Goal: Task Accomplishment & Management: Use online tool/utility

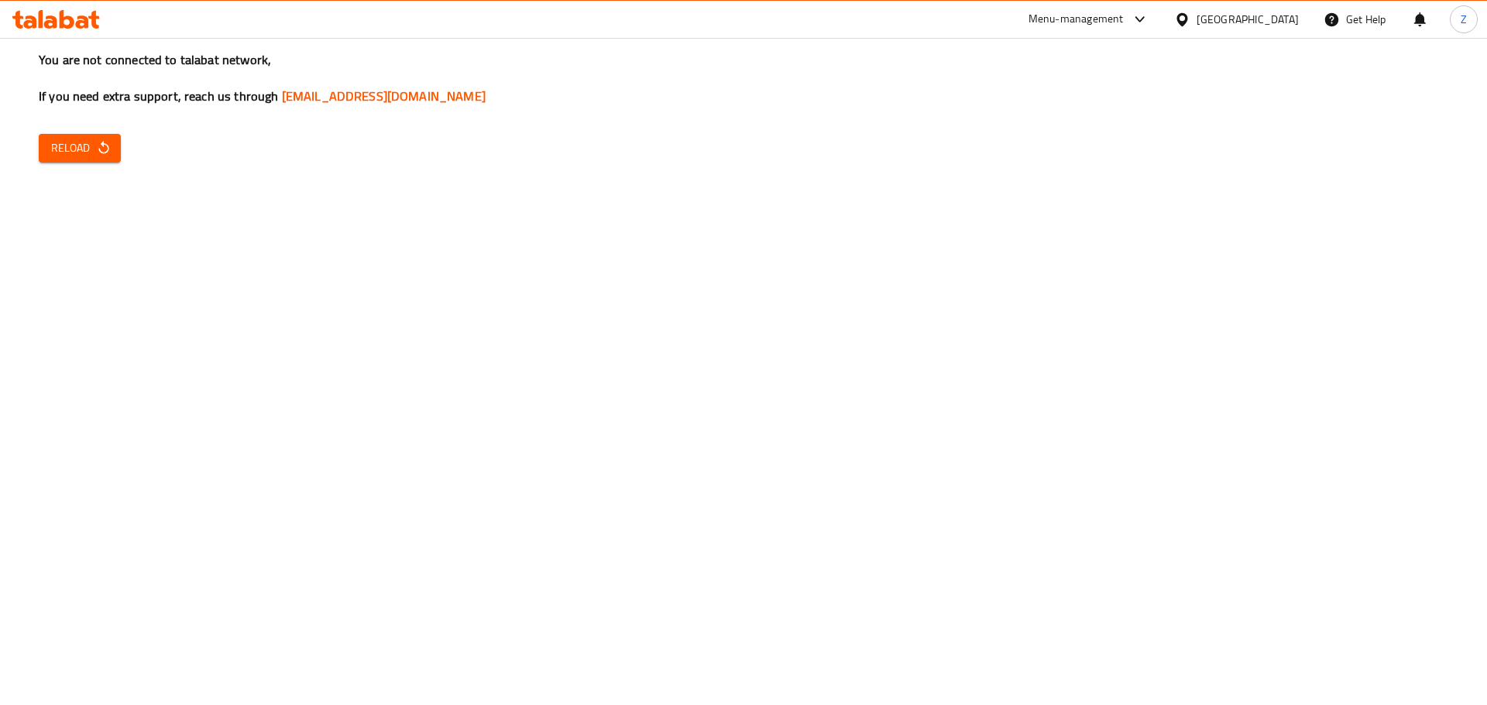
click at [52, 167] on div "You are not connected to talabat network, If you need extra support, reach us t…" at bounding box center [743, 352] width 1487 height 705
click at [84, 156] on span "Reload" at bounding box center [79, 148] width 57 height 19
click at [82, 132] on div "You are not connected to talabat network, If you need extra support, reach us t…" at bounding box center [743, 352] width 1487 height 705
click at [84, 145] on span "Reload" at bounding box center [79, 148] width 57 height 19
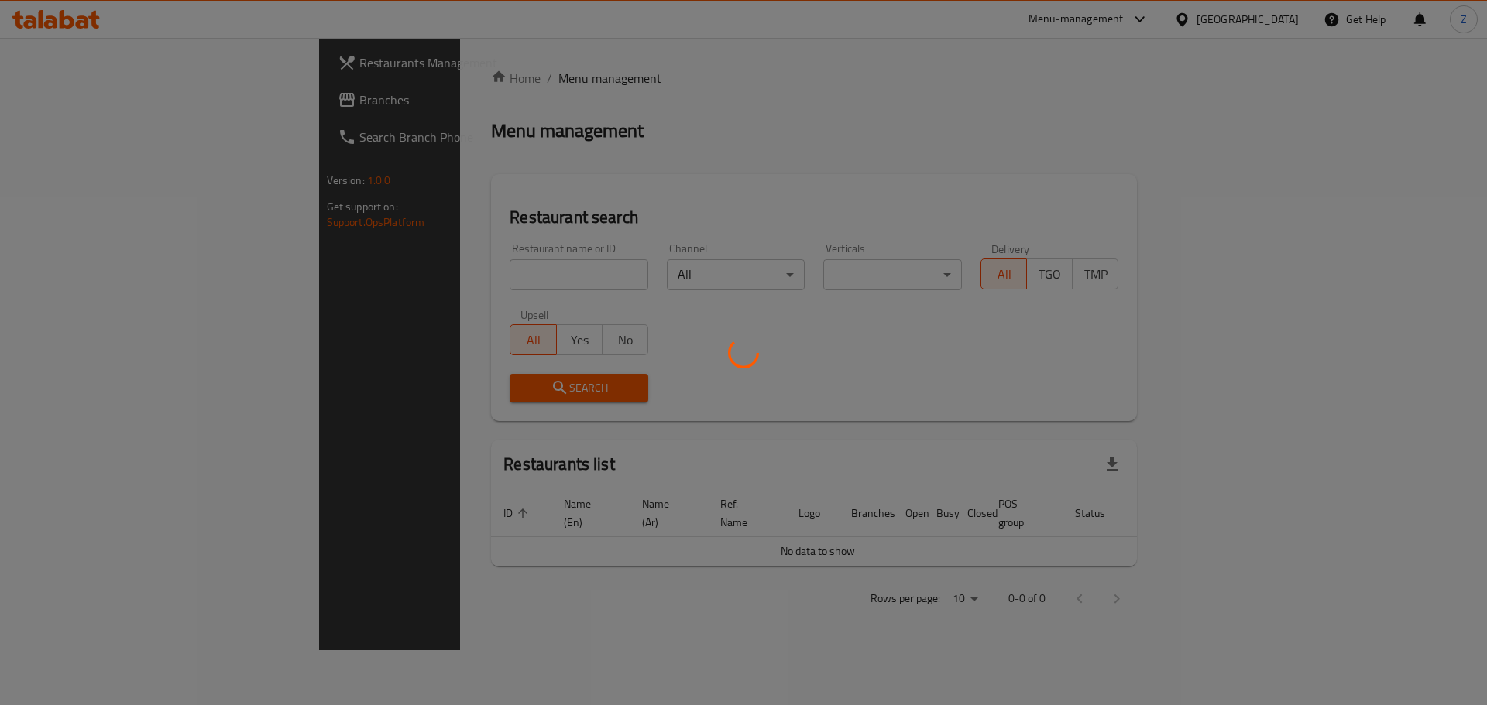
click at [986, 177] on div at bounding box center [743, 352] width 1487 height 705
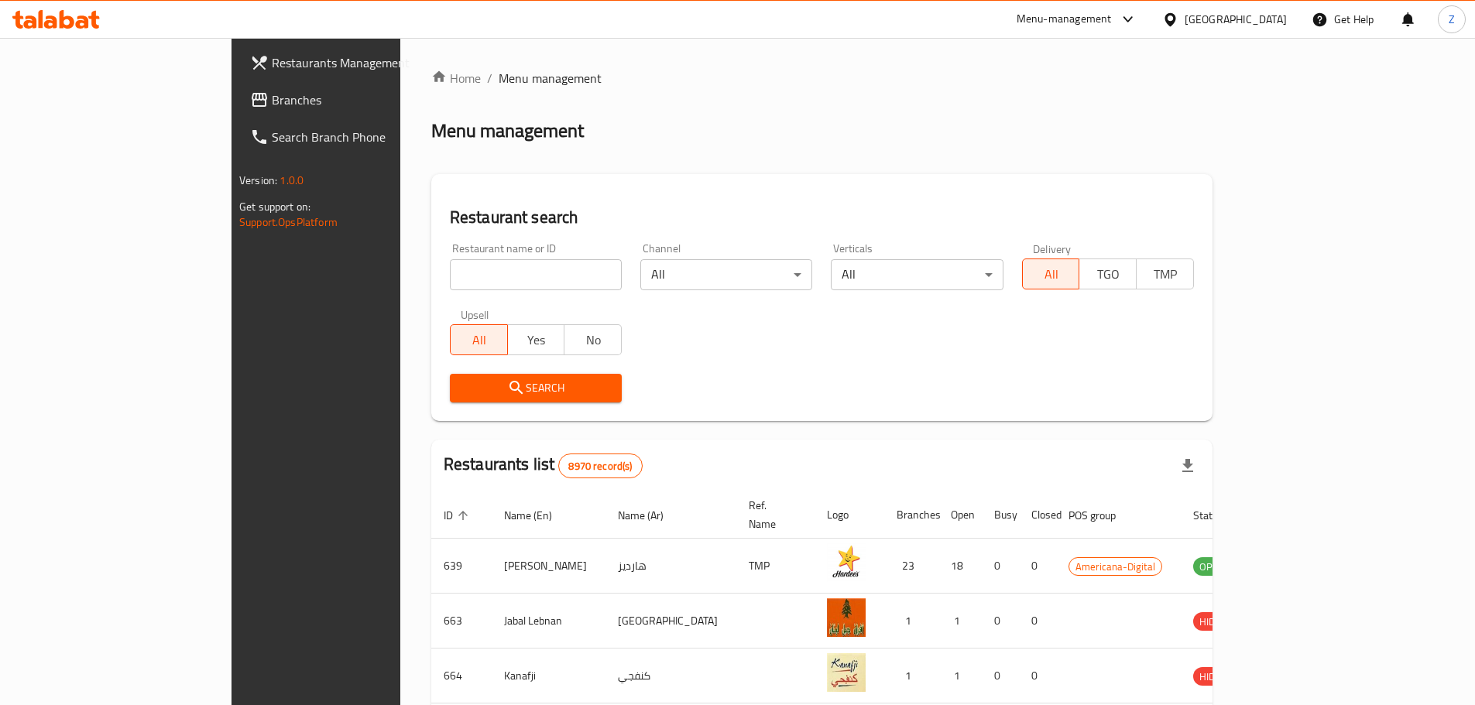
click at [450, 276] on input "search" at bounding box center [536, 274] width 172 height 31
type input "Jollibee"
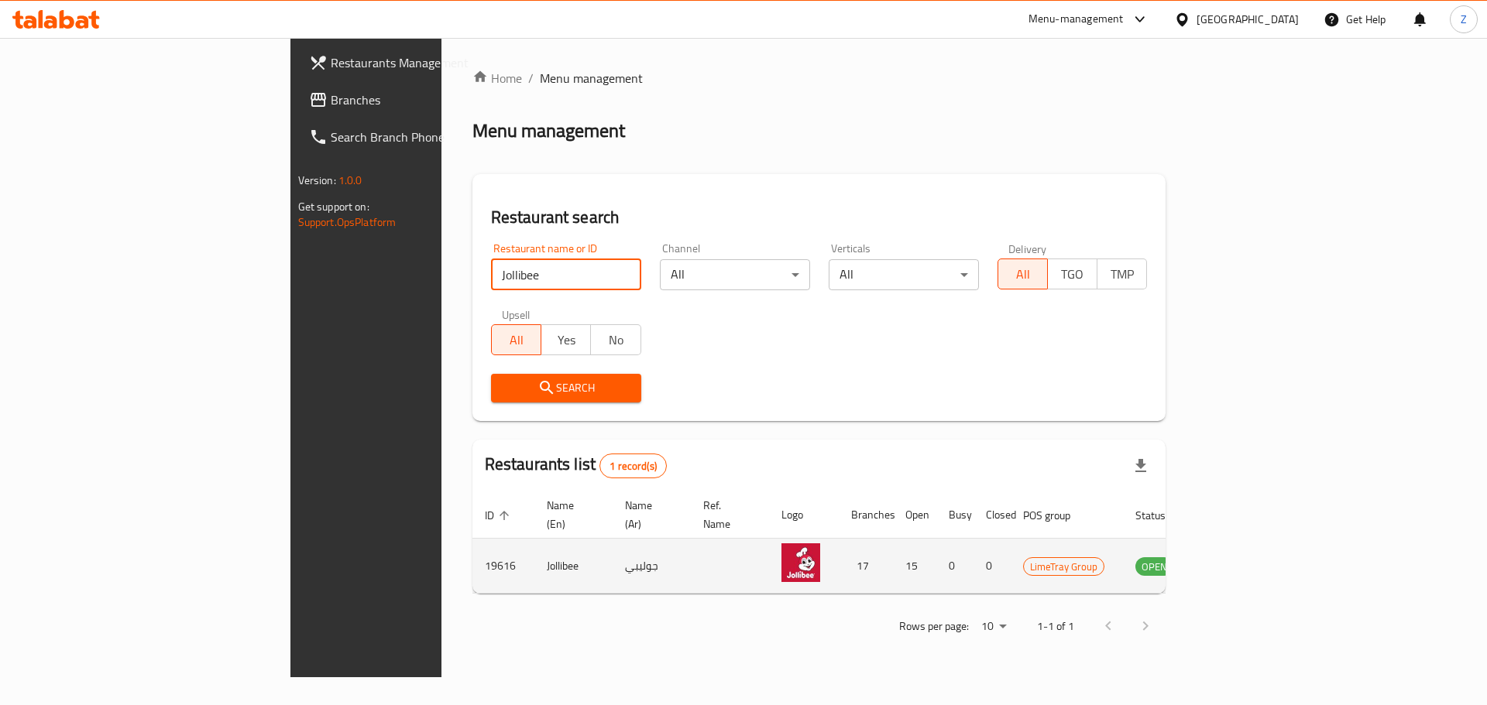
click at [1235, 557] on icon "enhanced table" at bounding box center [1225, 566] width 19 height 19
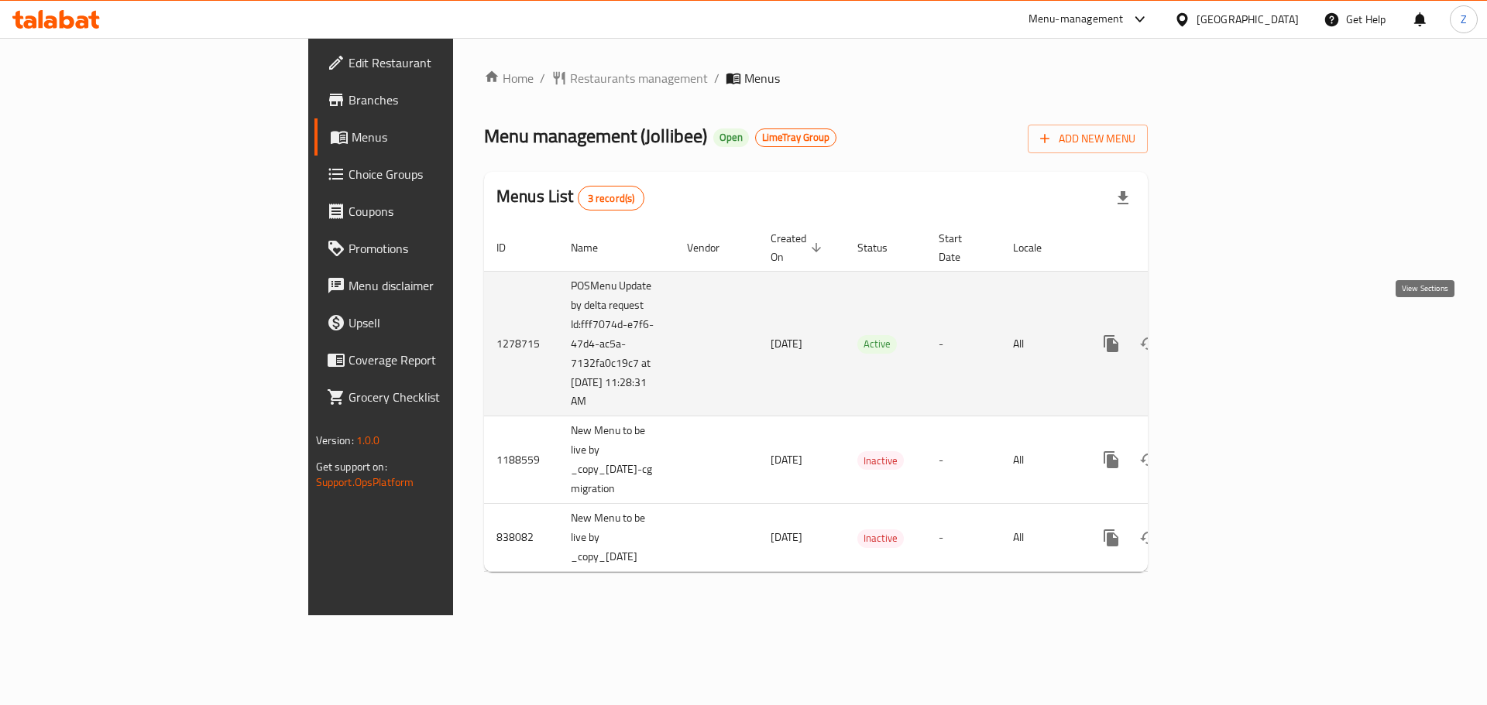
click at [1232, 334] on icon "enhanced table" at bounding box center [1222, 343] width 19 height 19
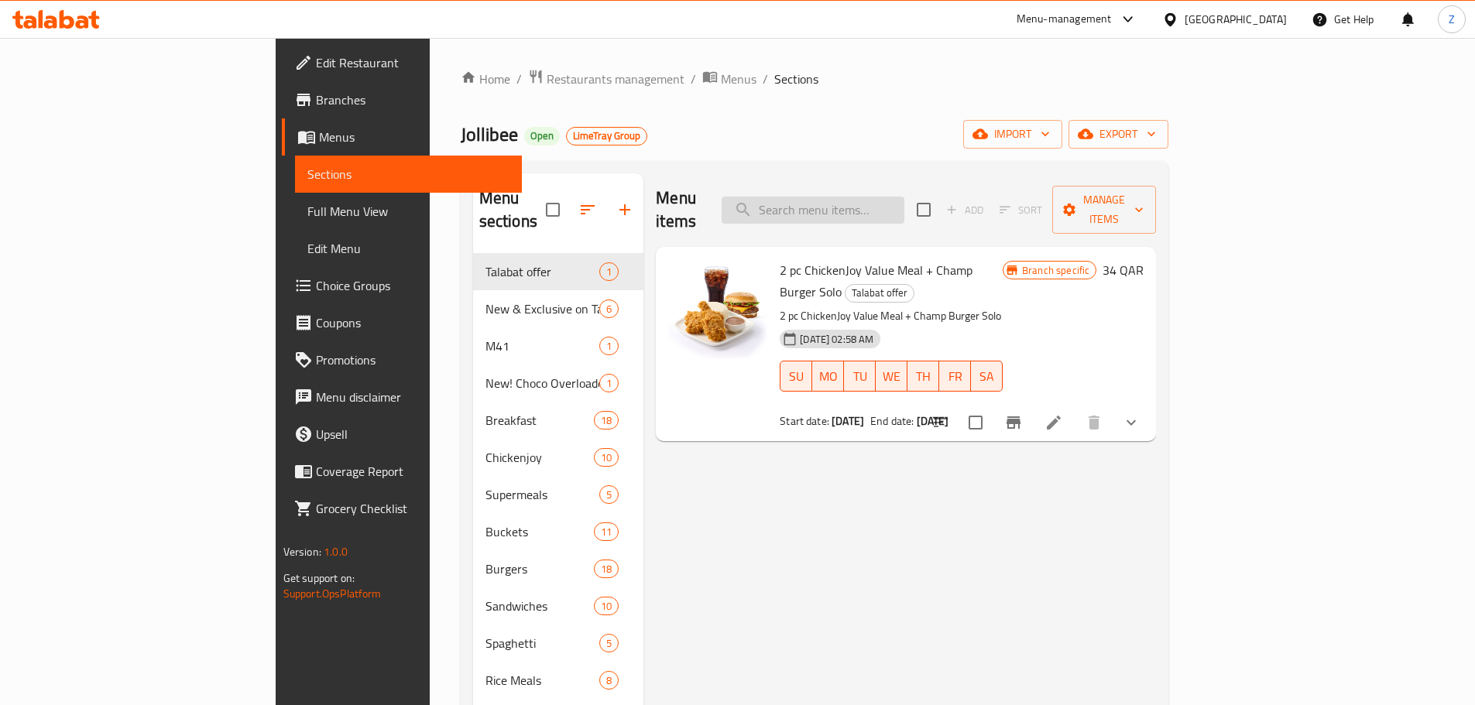
click at [892, 197] on input "search" at bounding box center [813, 210] width 183 height 27
type input "2"
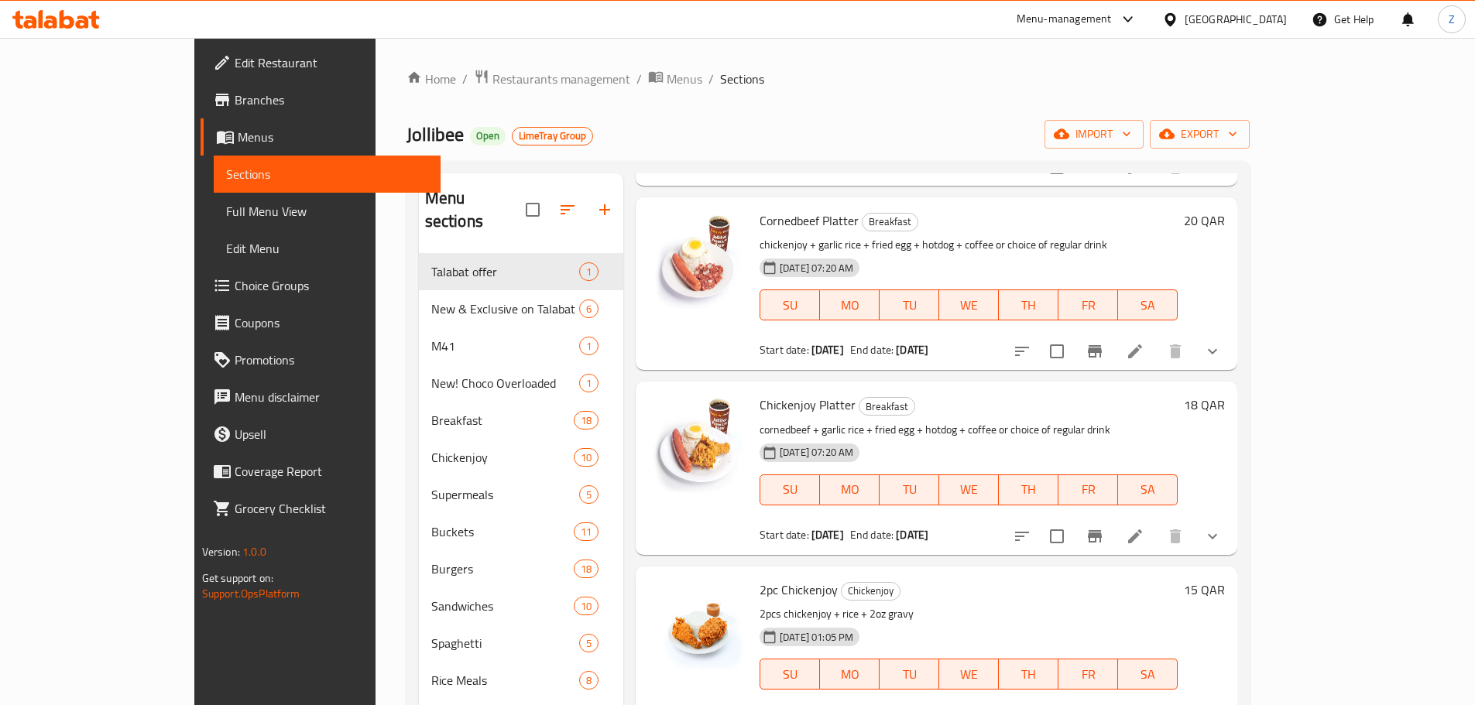
scroll to position [2012, 0]
type input "Chicken"
click at [760, 578] on span "2pc Chickenjoy" at bounding box center [799, 589] width 78 height 23
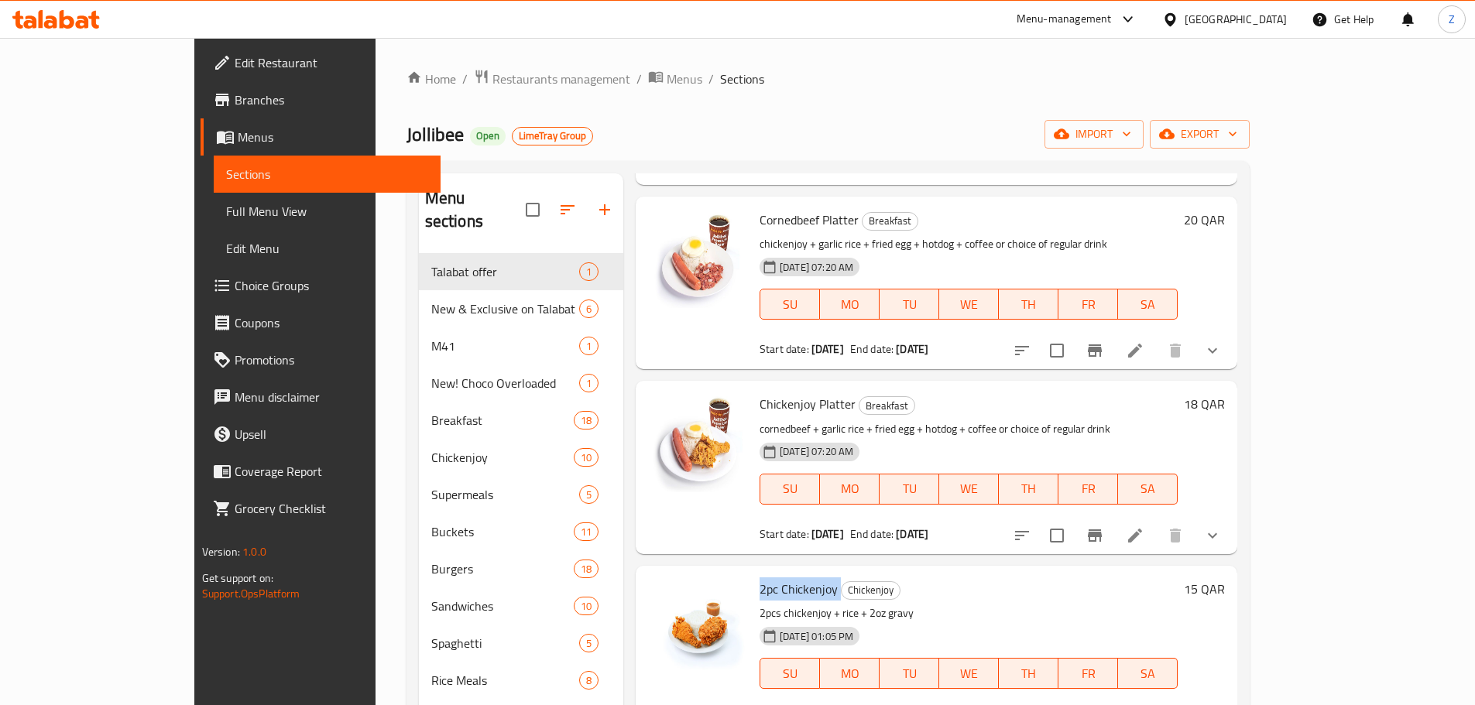
copy h6 "2pc Chickenjoy"
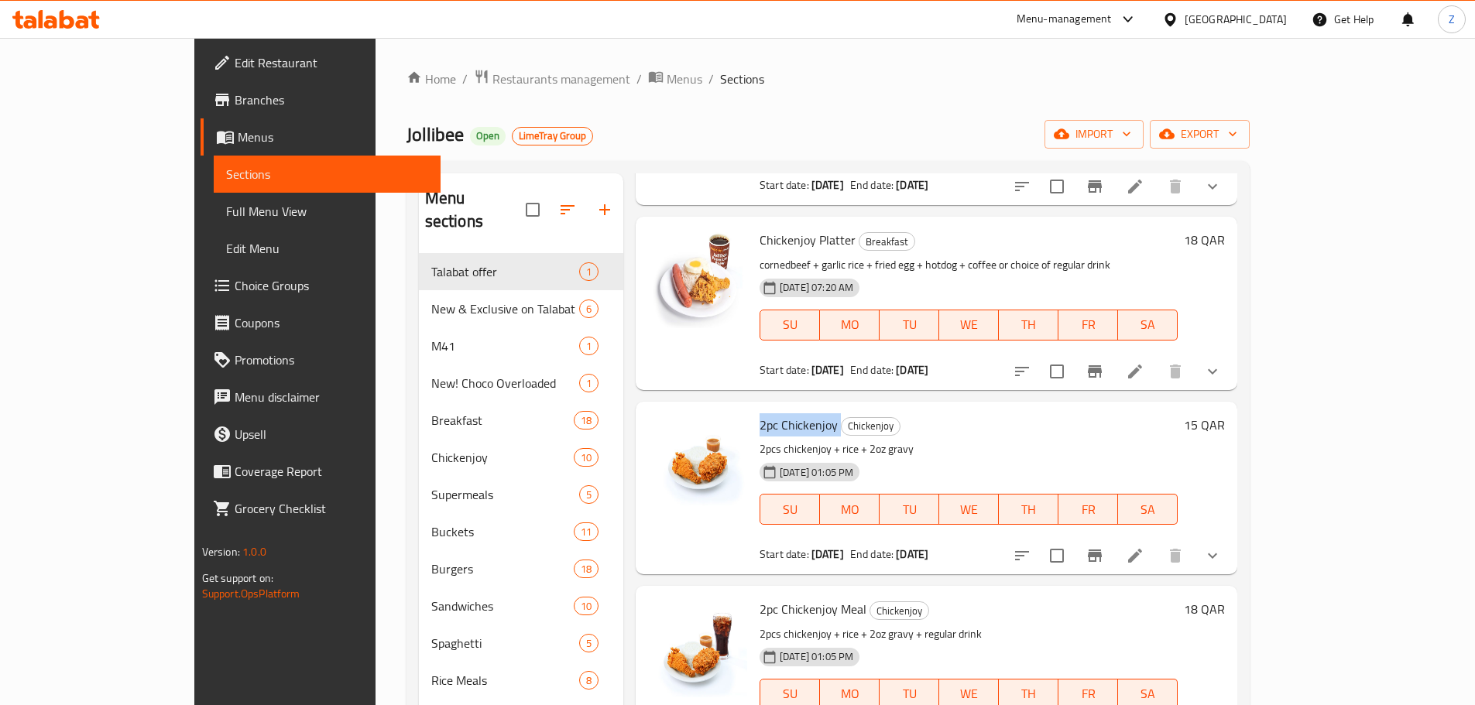
scroll to position [2166, 0]
